Goal: Task Accomplishment & Management: Manage account settings

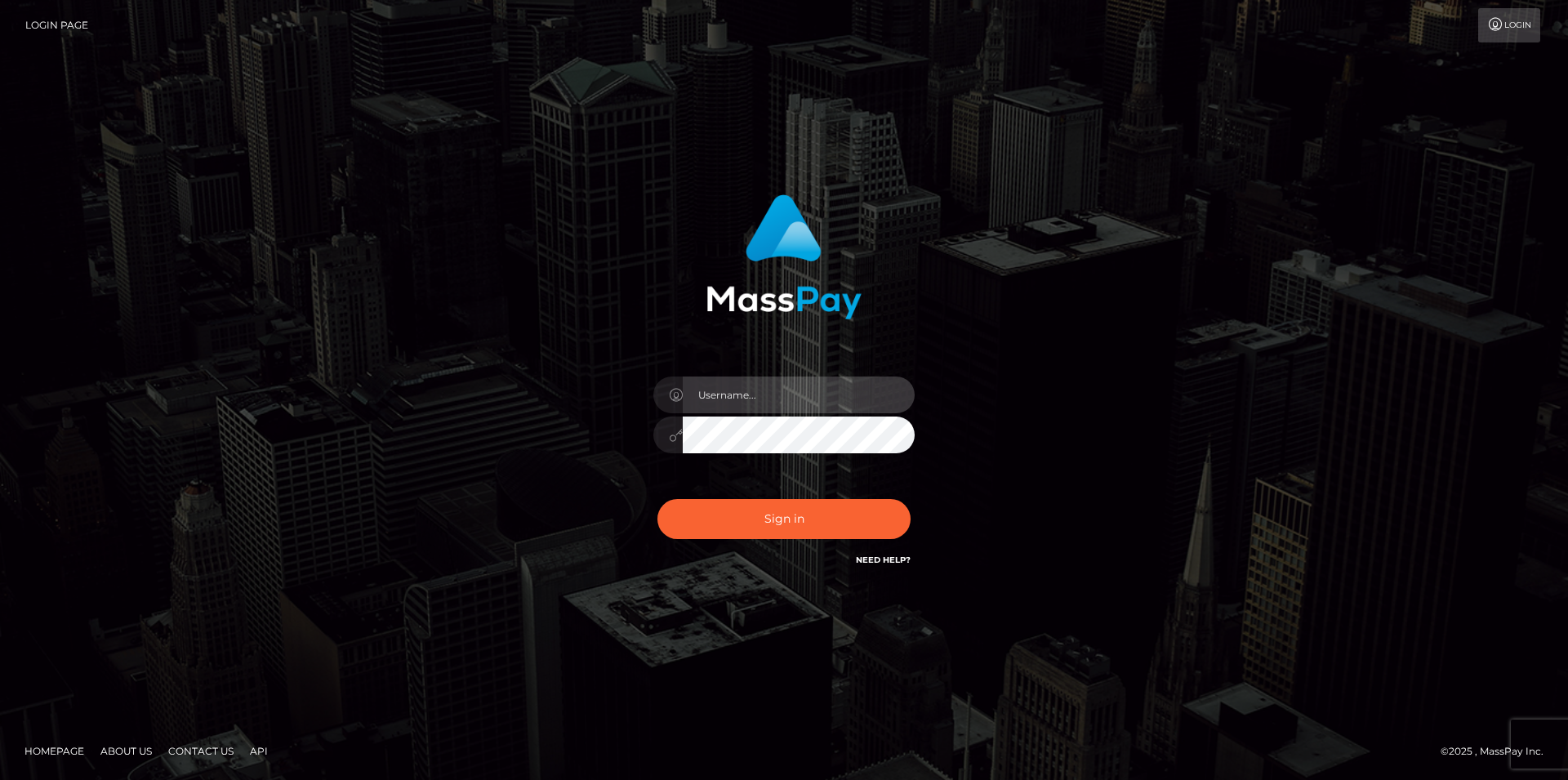
click at [689, 404] on input "text" at bounding box center [799, 395] width 232 height 37
drag, startPoint x: 760, startPoint y: 377, endPoint x: 747, endPoint y: 397, distance: 23.9
click at [760, 377] on input "text" at bounding box center [799, 395] width 232 height 37
type input "dustbunni0414@gmail.com"
checkbox input "true"
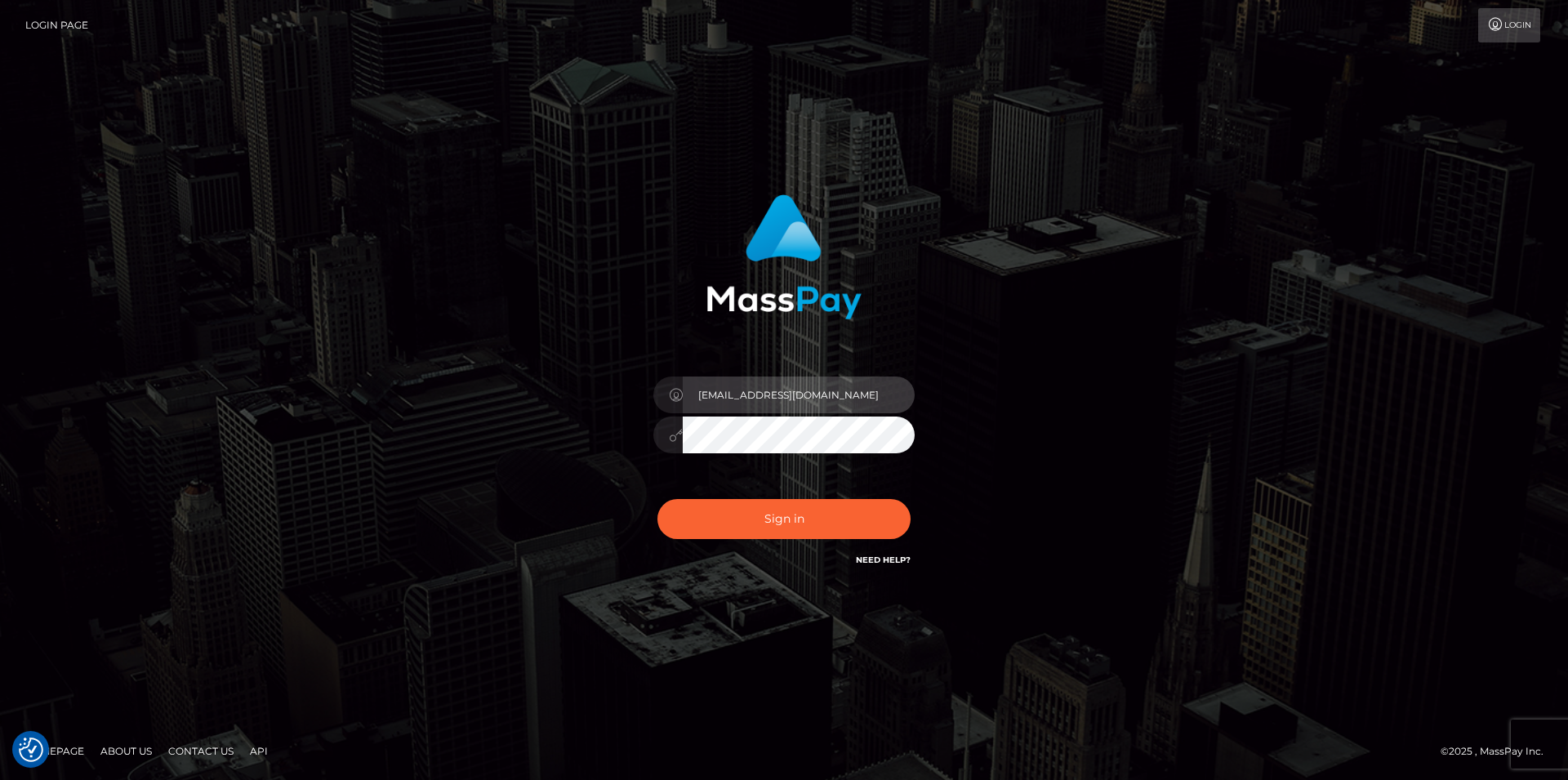
checkbox input "true"
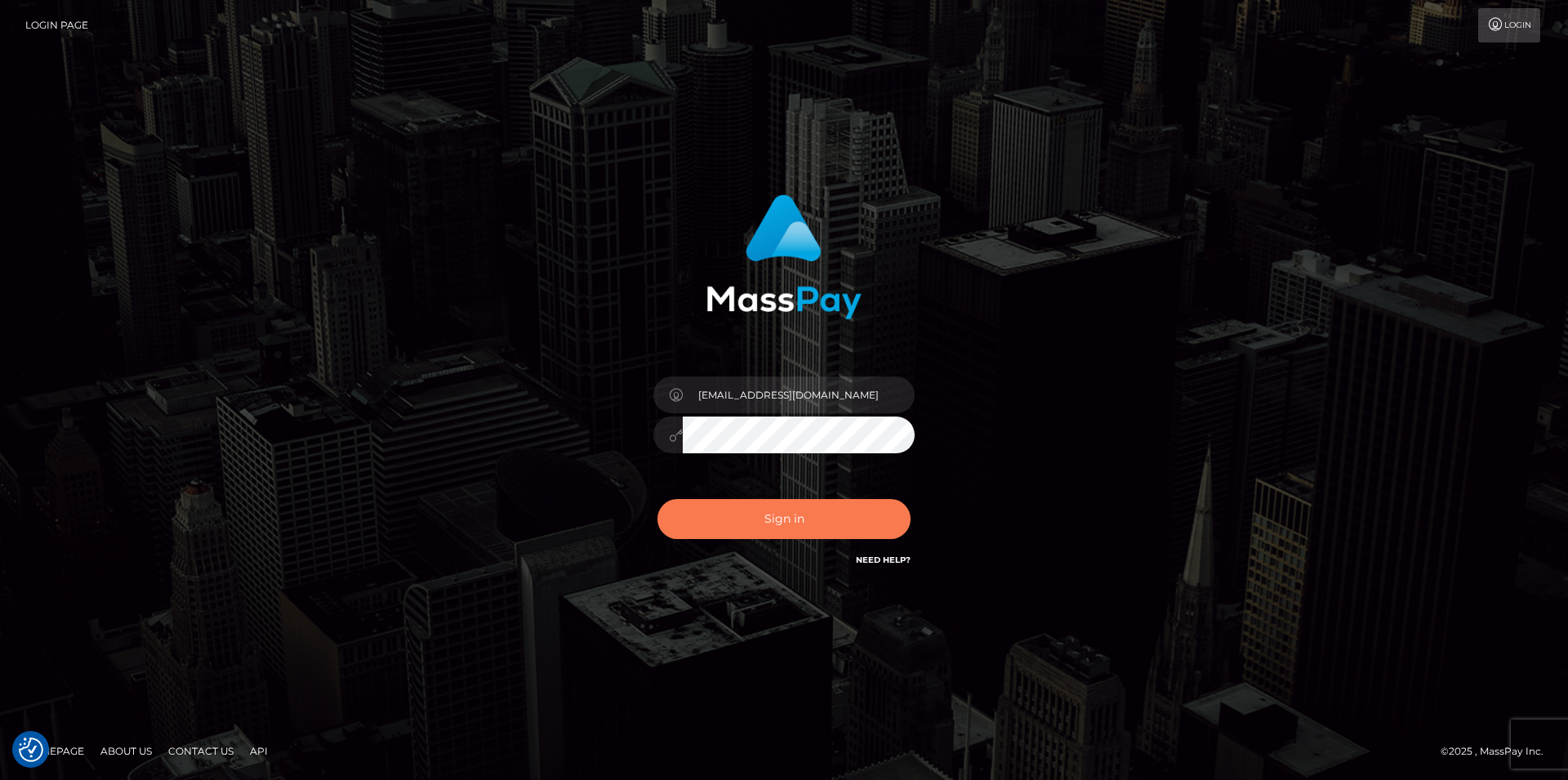
drag, startPoint x: 767, startPoint y: 522, endPoint x: 344, endPoint y: 163, distance: 554.8
click at [767, 523] on button "Sign in" at bounding box center [784, 519] width 253 height 40
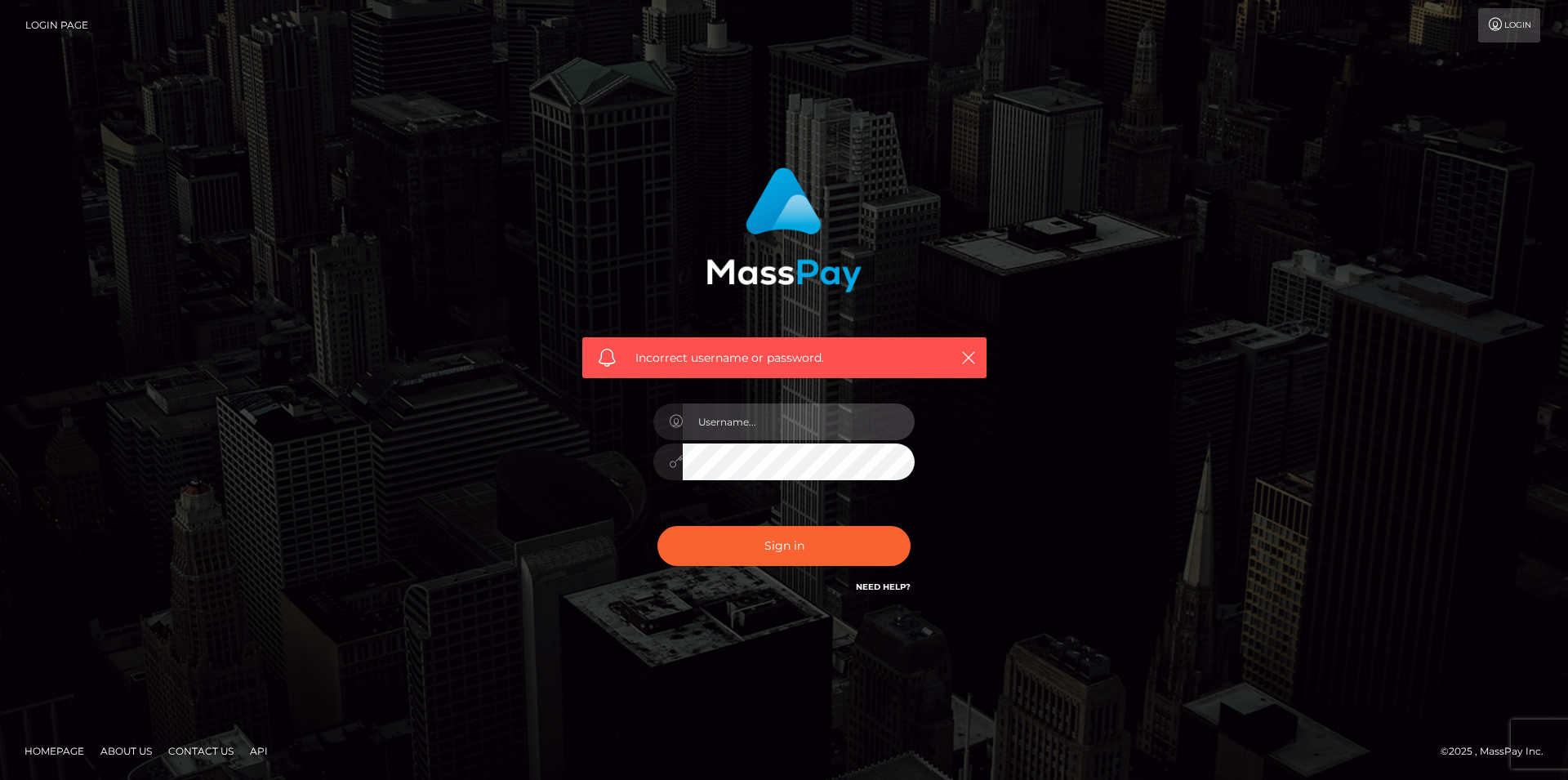
click at [860, 413] on input "text" at bounding box center [799, 421] width 232 height 37
type input "dustbunni0414@gmail.com"
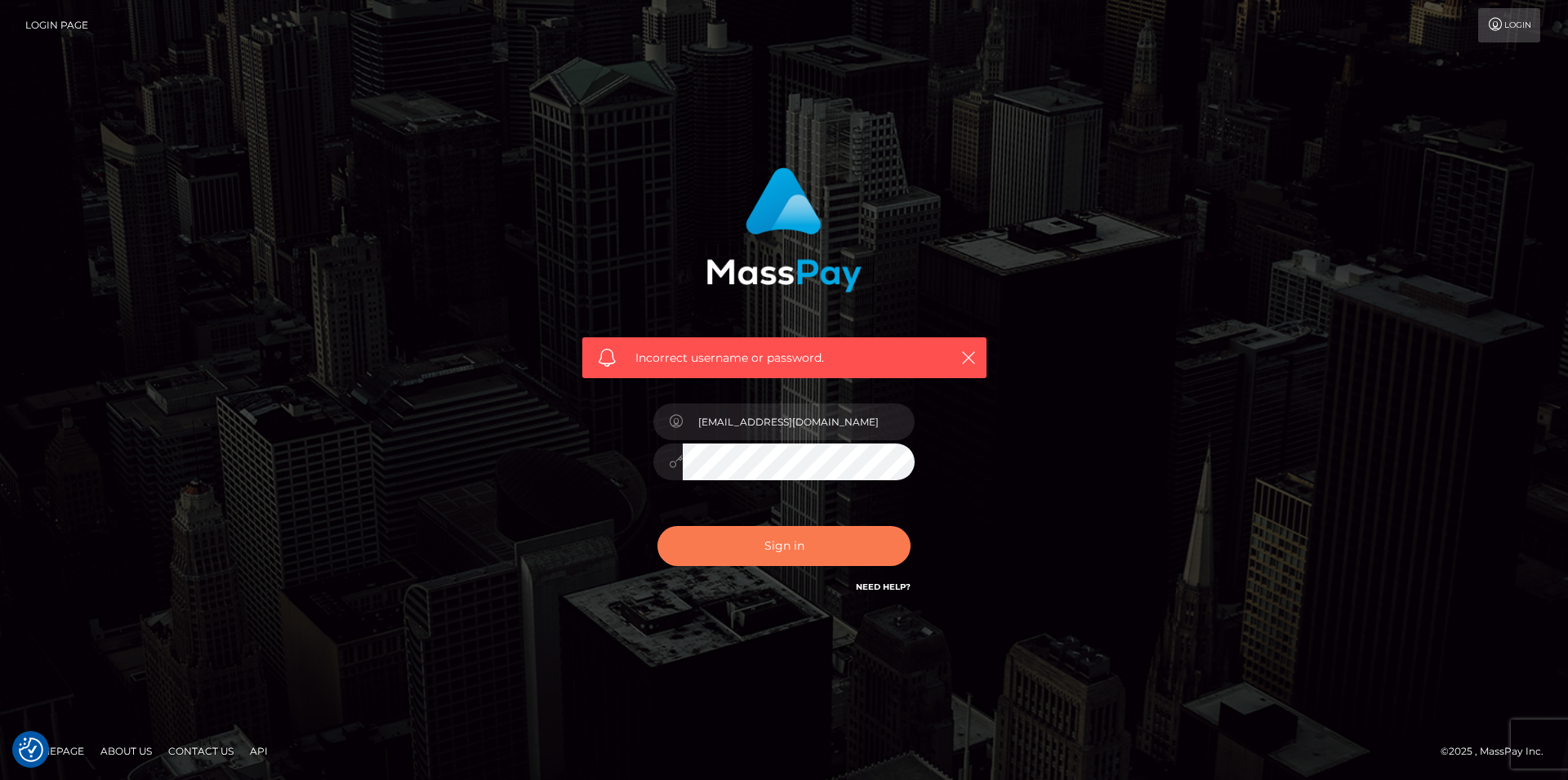
click at [837, 526] on button "Sign in" at bounding box center [784, 545] width 253 height 40
click at [1134, 169] on div "Incorrect username or password." at bounding box center [784, 390] width 931 height 470
